Goal: Information Seeking & Learning: Learn about a topic

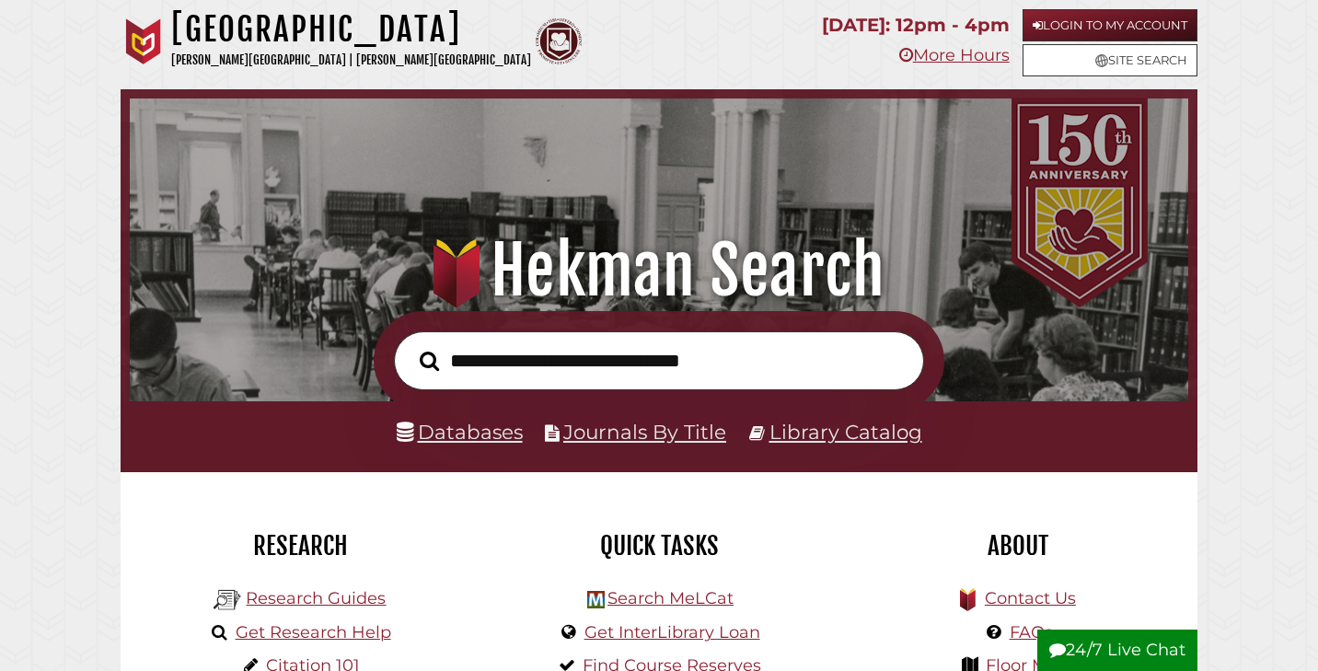
scroll to position [350, 1049]
click at [501, 431] on link "Databases" at bounding box center [460, 432] width 126 height 24
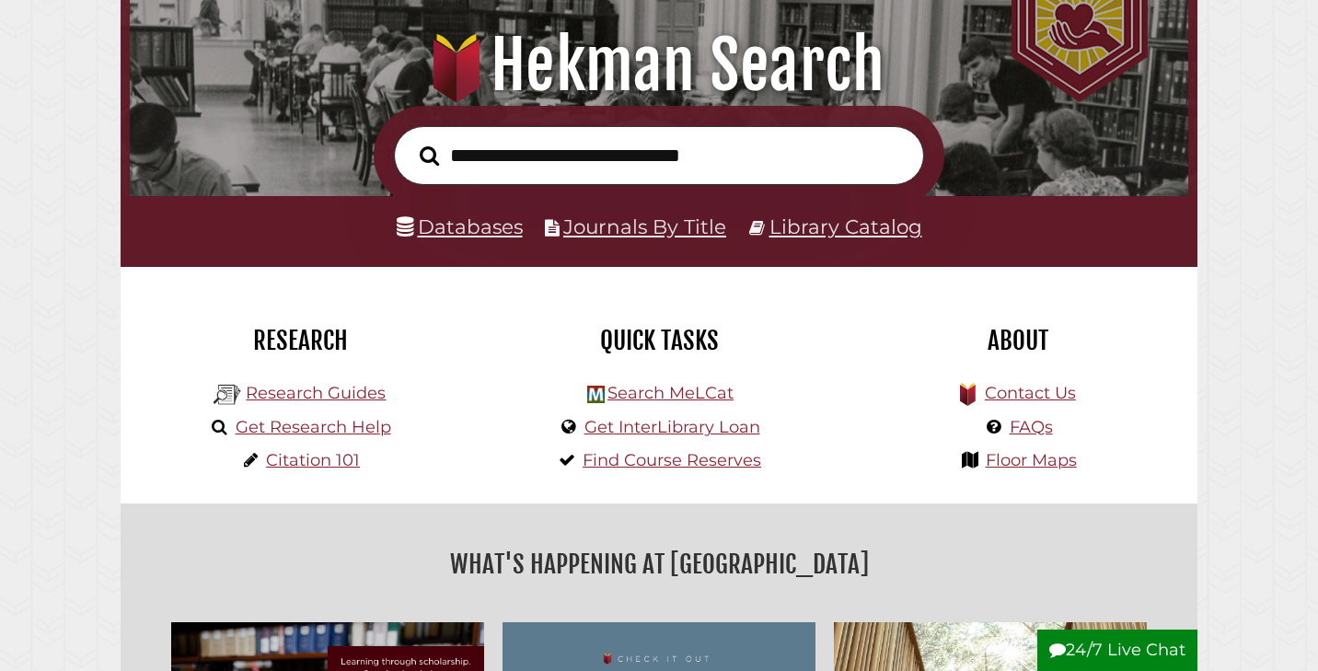
scroll to position [210, 0]
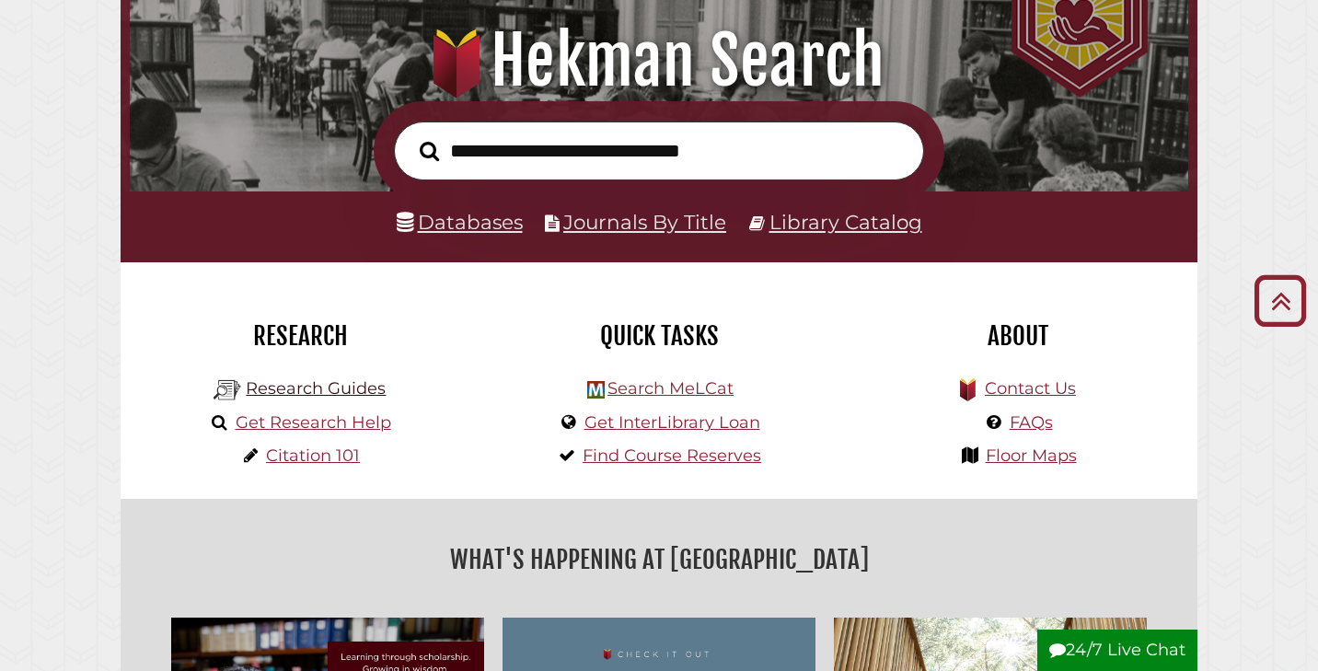
click at [315, 383] on link "Research Guides" at bounding box center [316, 388] width 140 height 20
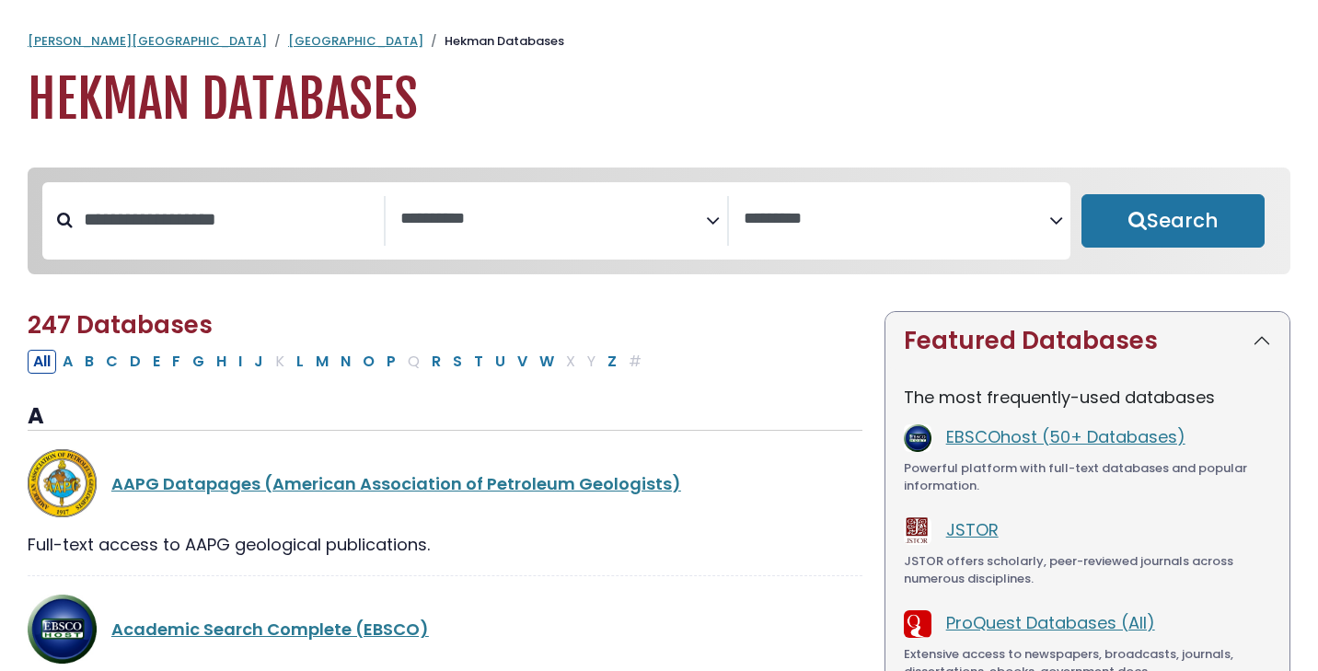
select select "Database Subject Filter"
select select "Database Vendors Filter"
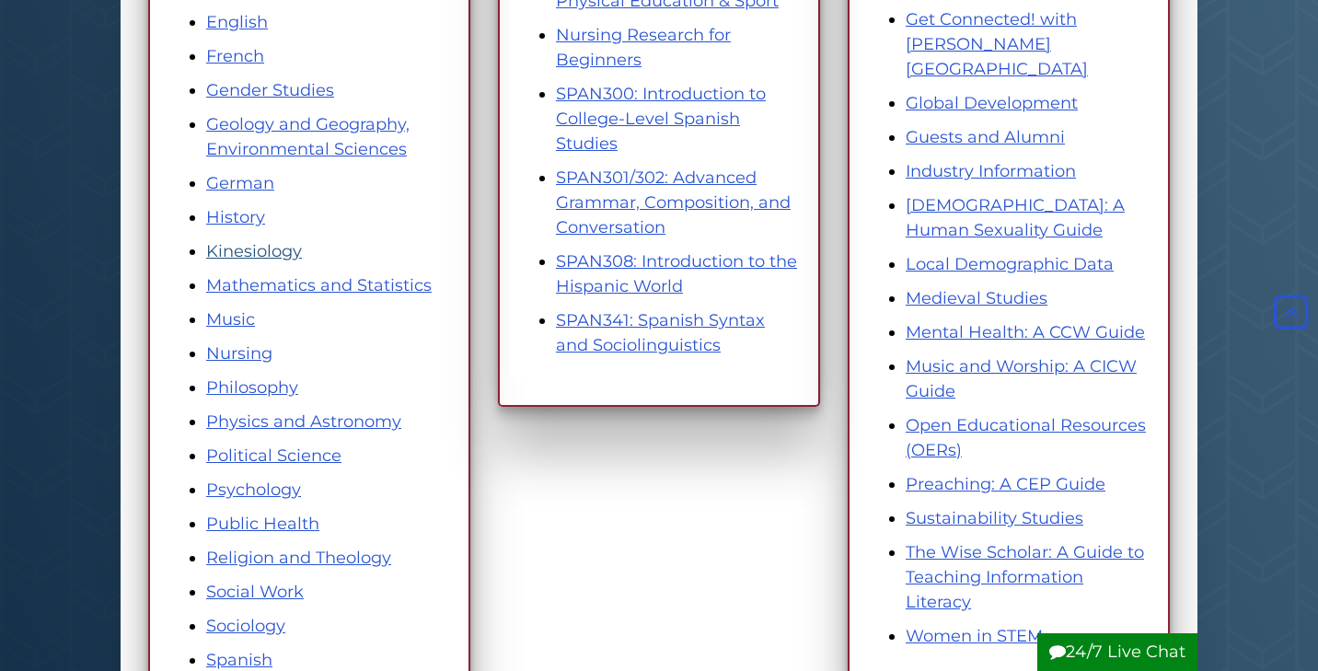
scroll to position [815, 0]
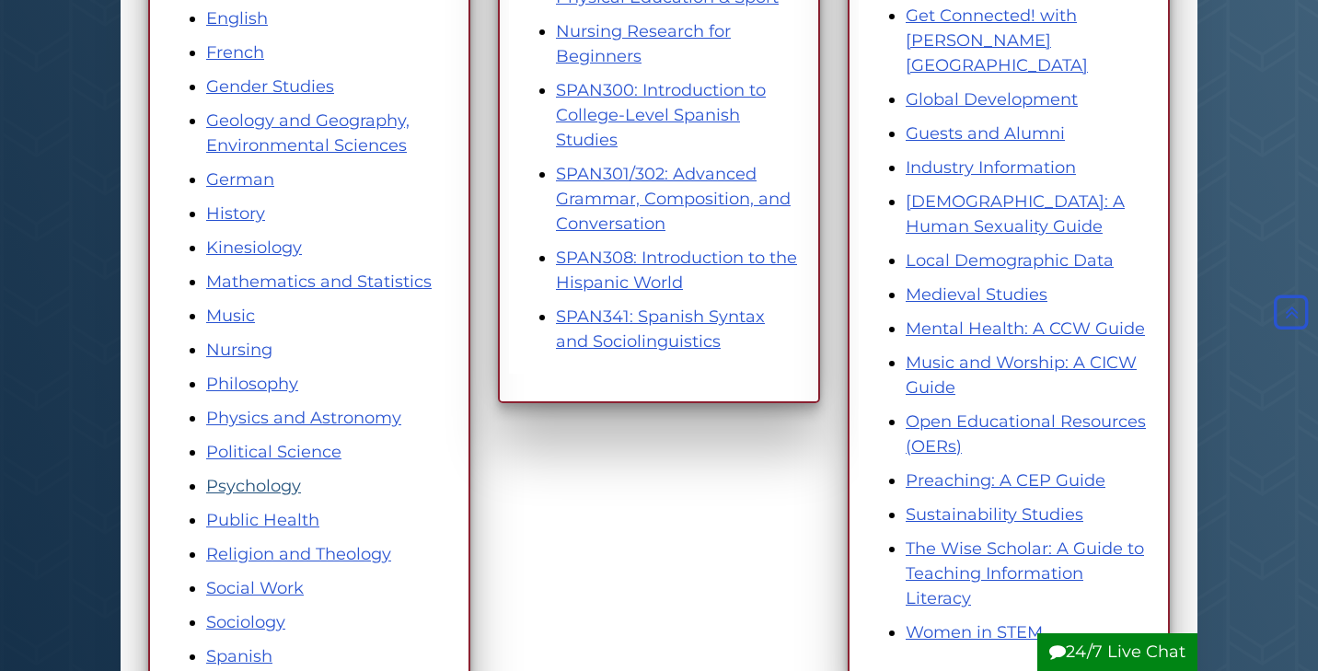
click at [283, 487] on link "Psychology" at bounding box center [253, 486] width 95 height 20
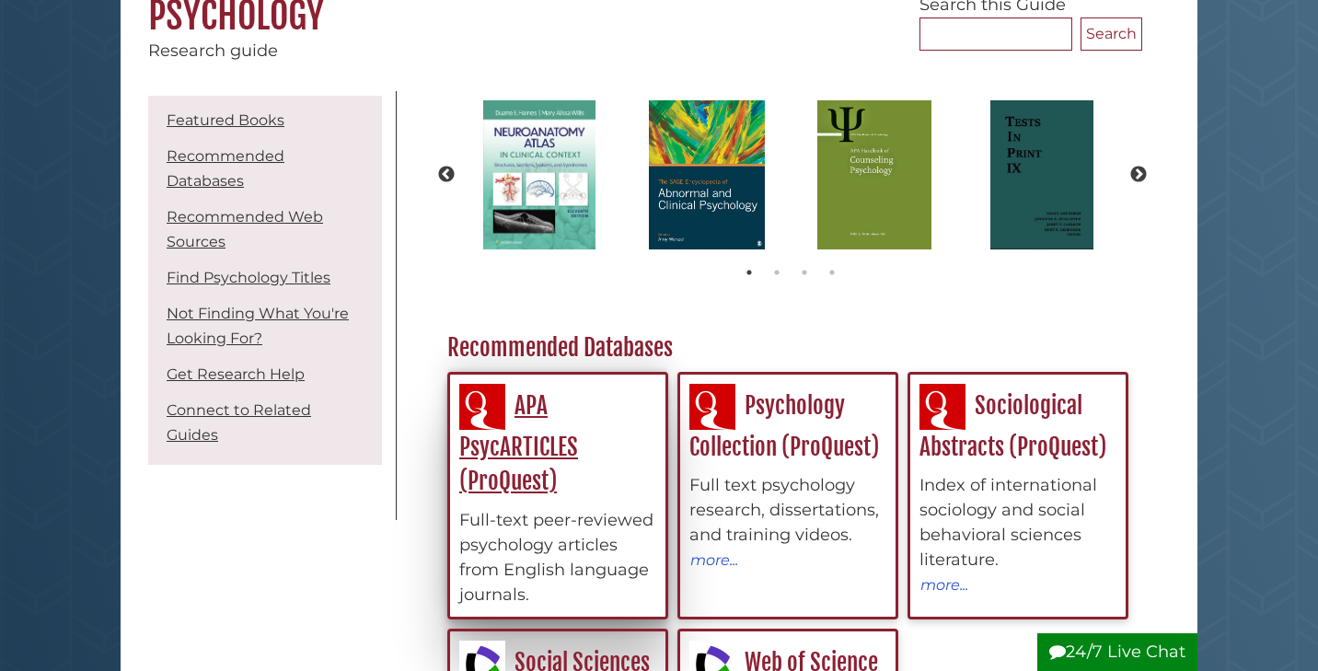
scroll to position [189, 0]
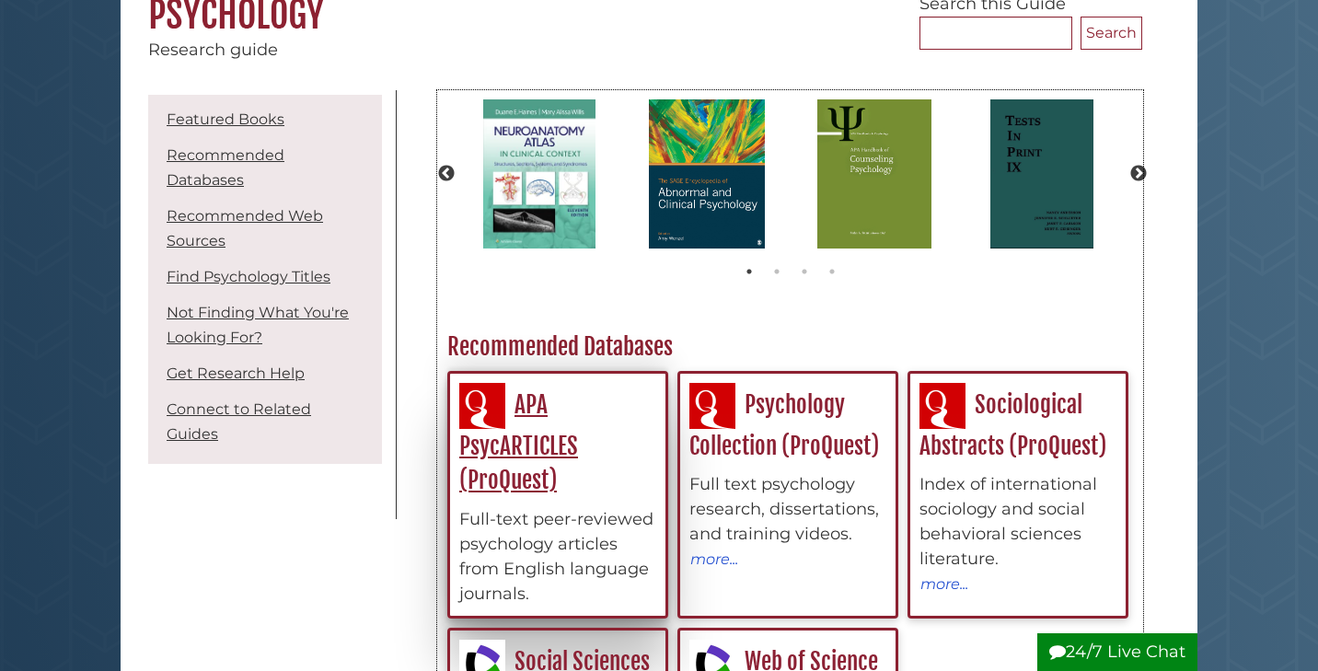
click at [640, 468] on div "APA PsycARTICLES (ProQuest) Full-text peer-reviewed psychology articles from En…" at bounding box center [557, 495] width 197 height 224
